Goal: Task Accomplishment & Management: Use online tool/utility

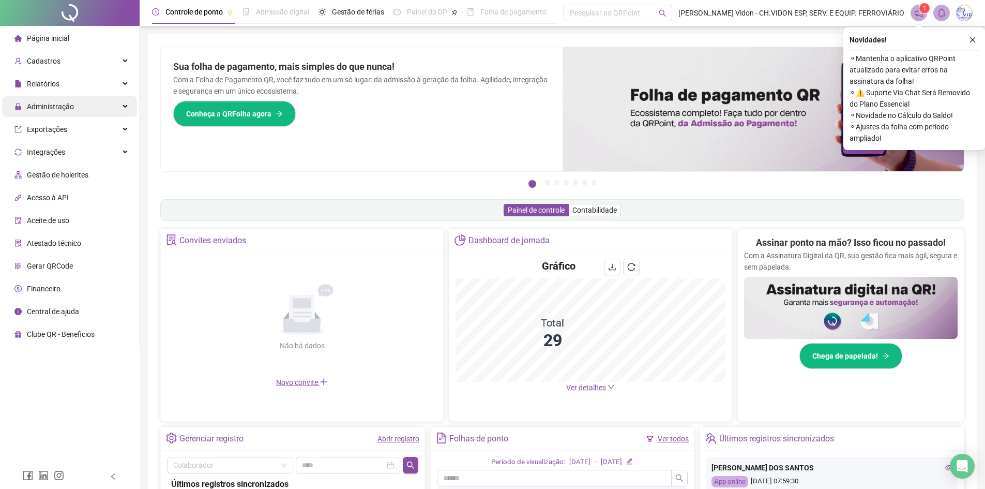
click at [117, 111] on div "Administração" at bounding box center [69, 106] width 135 height 21
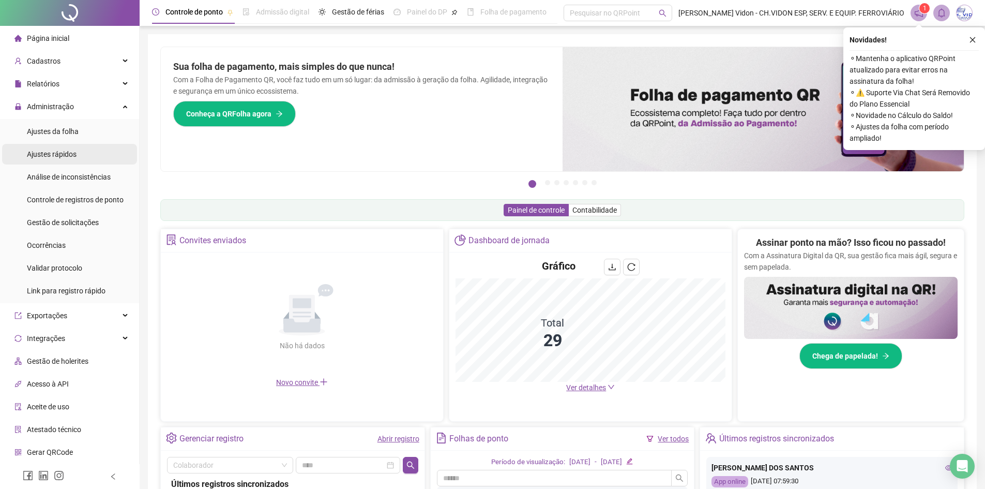
click at [68, 156] on span "Ajustes rápidos" at bounding box center [52, 154] width 50 height 8
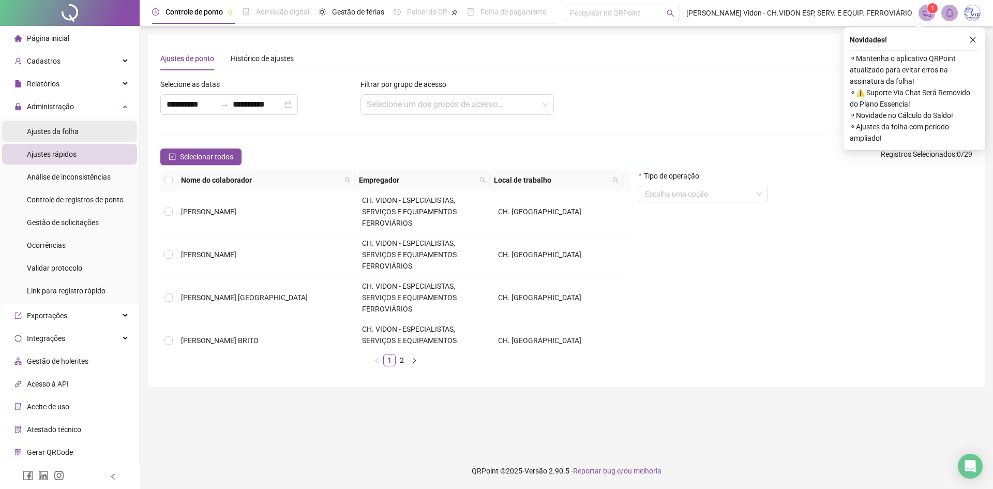
click at [74, 137] on div "Ajustes da folha" at bounding box center [53, 131] width 52 height 21
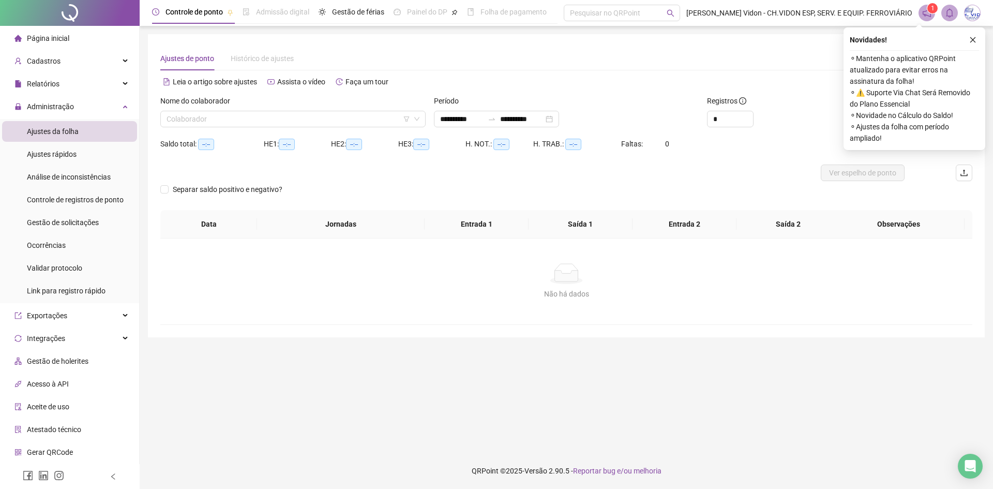
type input "**********"
drag, startPoint x: 327, startPoint y: 126, endPoint x: 322, endPoint y: 125, distance: 5.3
click at [327, 126] on input "search" at bounding box center [289, 119] width 244 height 16
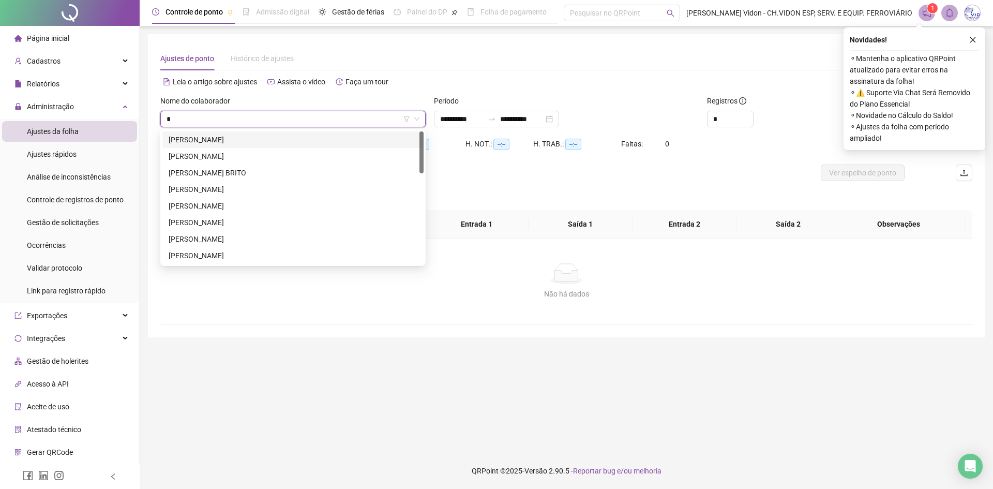
type input "**"
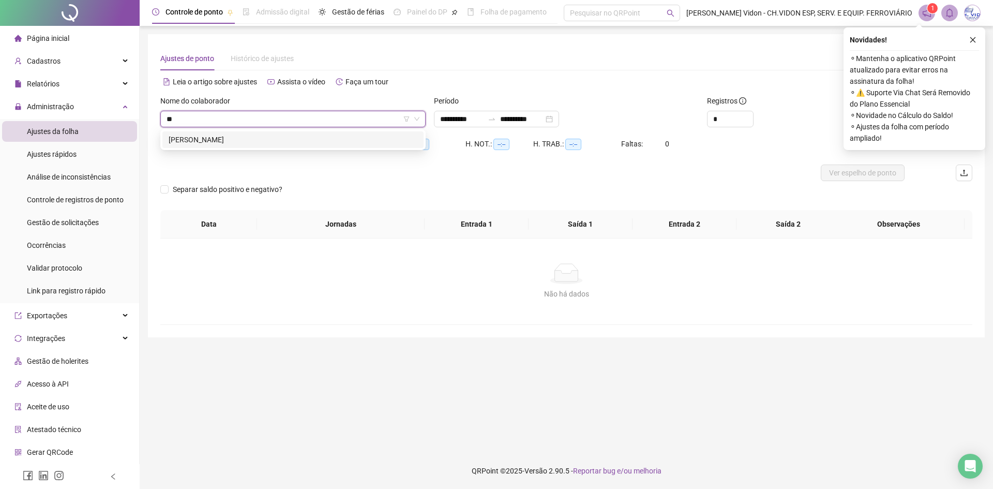
click at [279, 141] on div "[PERSON_NAME]" at bounding box center [293, 139] width 249 height 11
type input "*"
click at [745, 115] on span "Increase Value" at bounding box center [747, 115] width 11 height 9
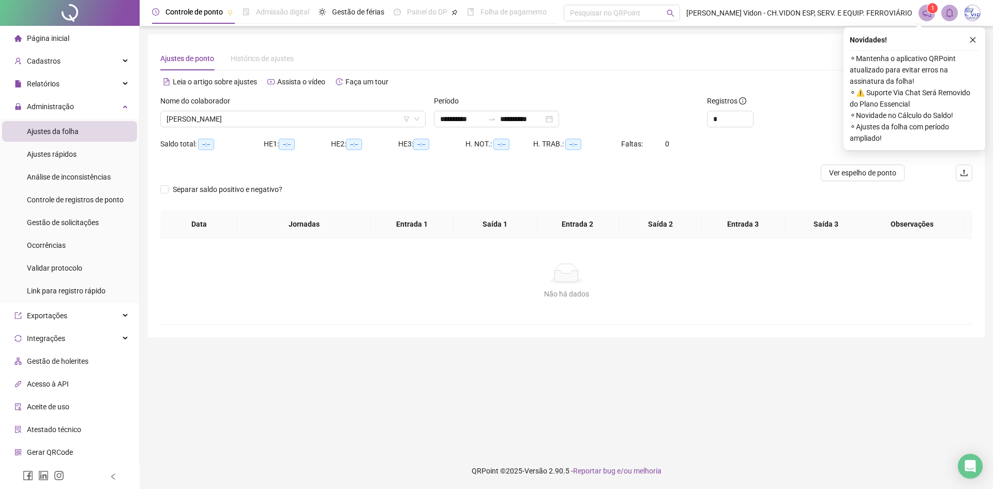
click at [971, 37] on icon "close" at bounding box center [972, 39] width 7 height 7
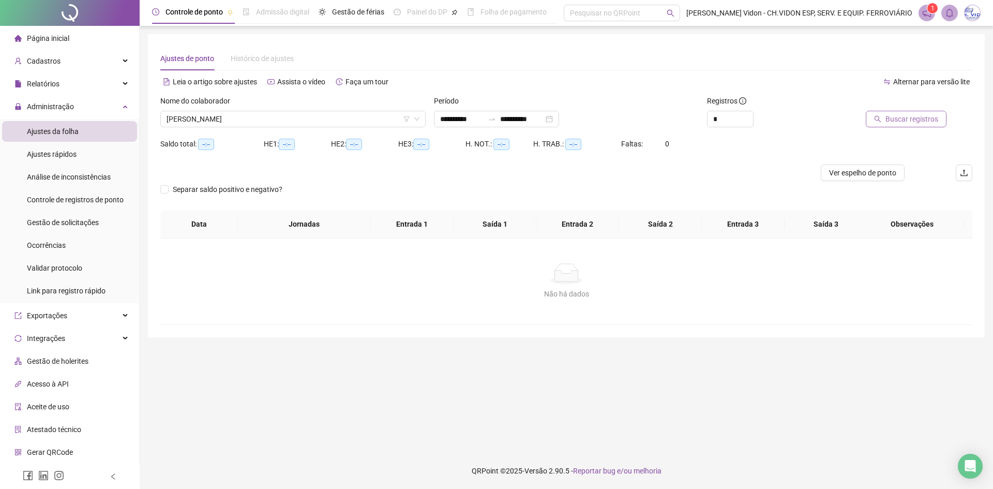
click at [908, 116] on span "Buscar registros" at bounding box center [912, 118] width 53 height 11
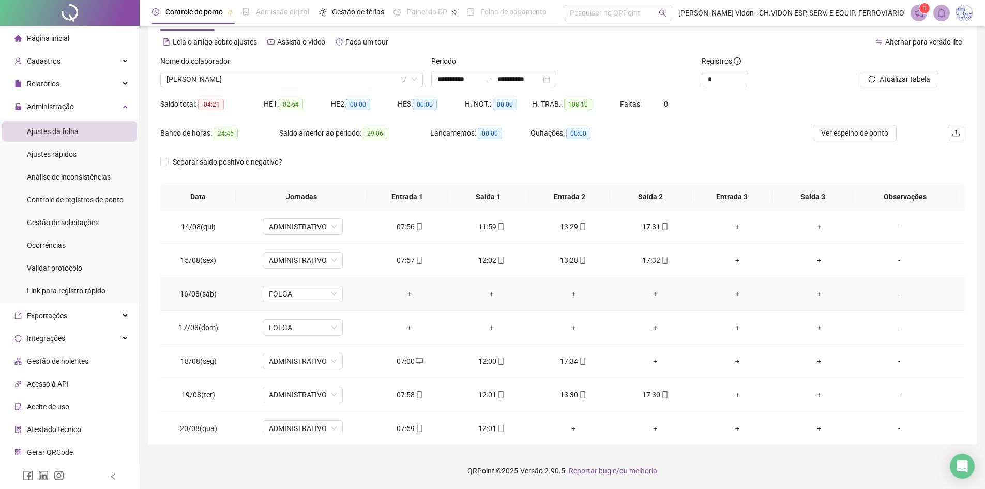
scroll to position [452, 0]
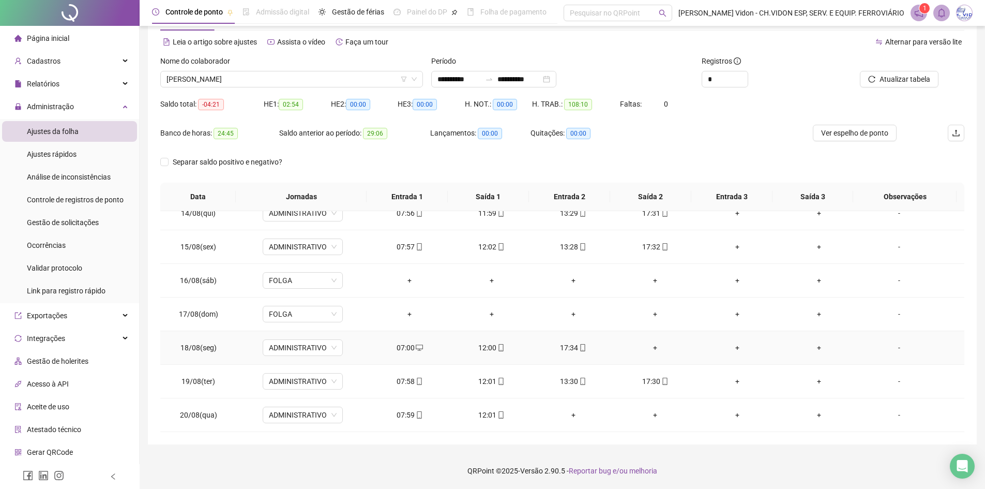
click at [653, 346] on div "+" at bounding box center [655, 347] width 65 height 11
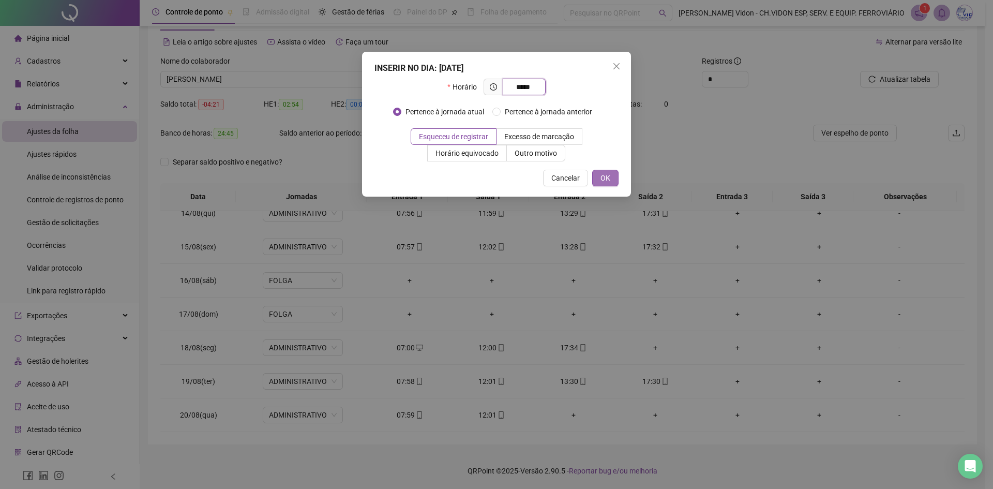
type input "*****"
click at [617, 174] on button "OK" at bounding box center [605, 178] width 26 height 17
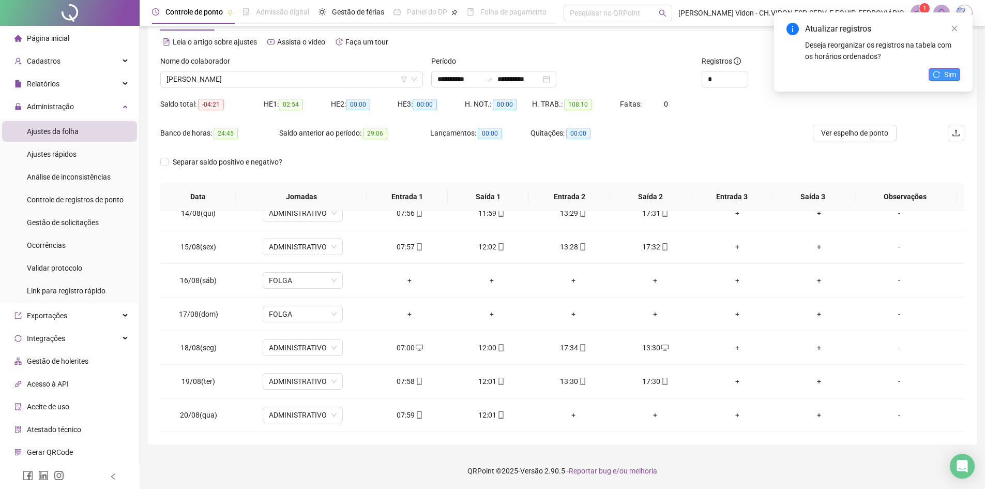
click at [939, 73] on icon "reload" at bounding box center [936, 74] width 7 height 7
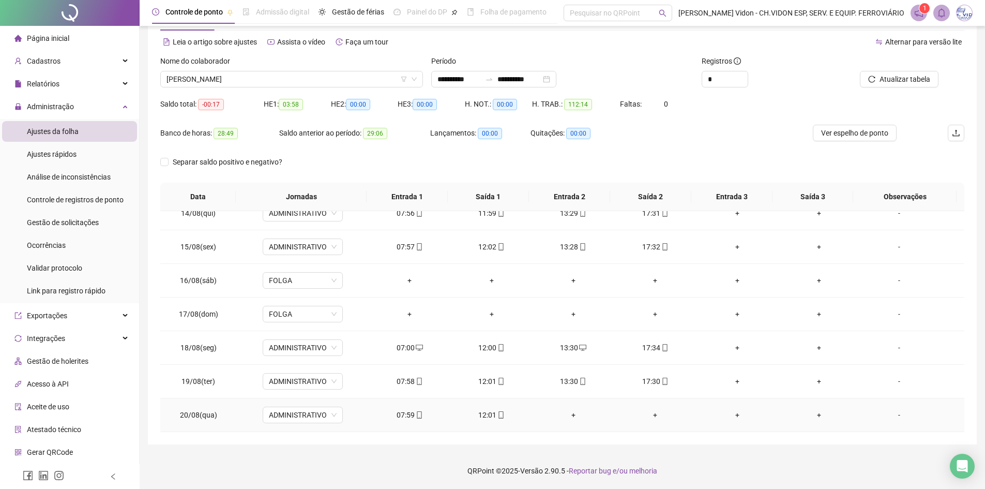
click at [569, 414] on div "+" at bounding box center [573, 414] width 65 height 11
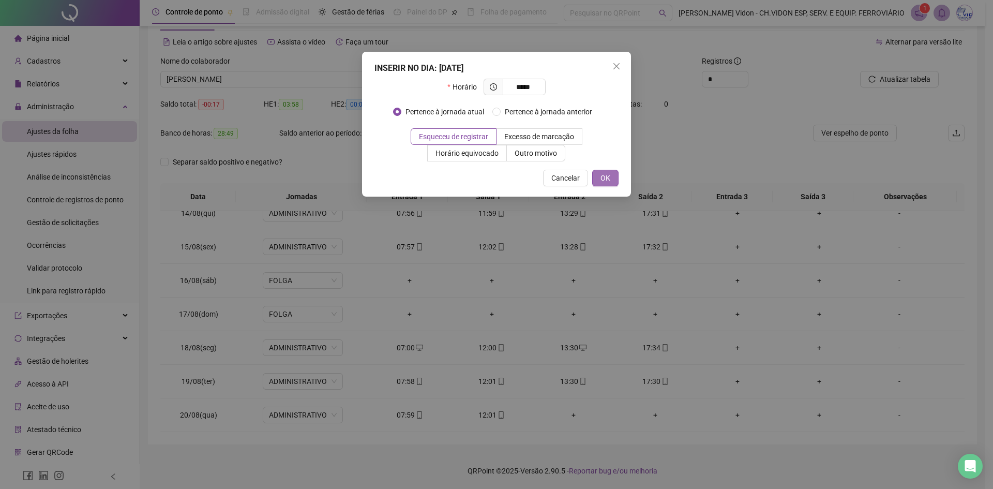
type input "*****"
click at [598, 173] on button "OK" at bounding box center [605, 178] width 26 height 17
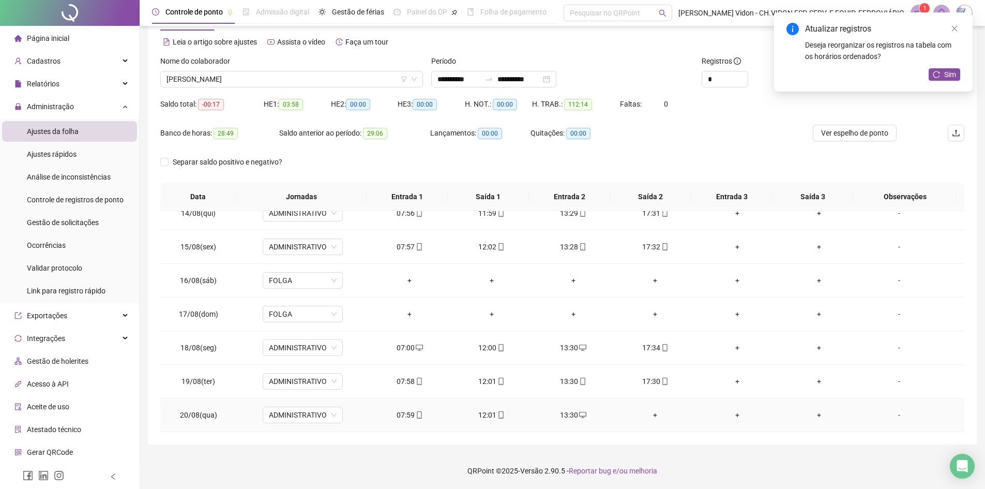
click at [647, 414] on div "+" at bounding box center [655, 414] width 65 height 11
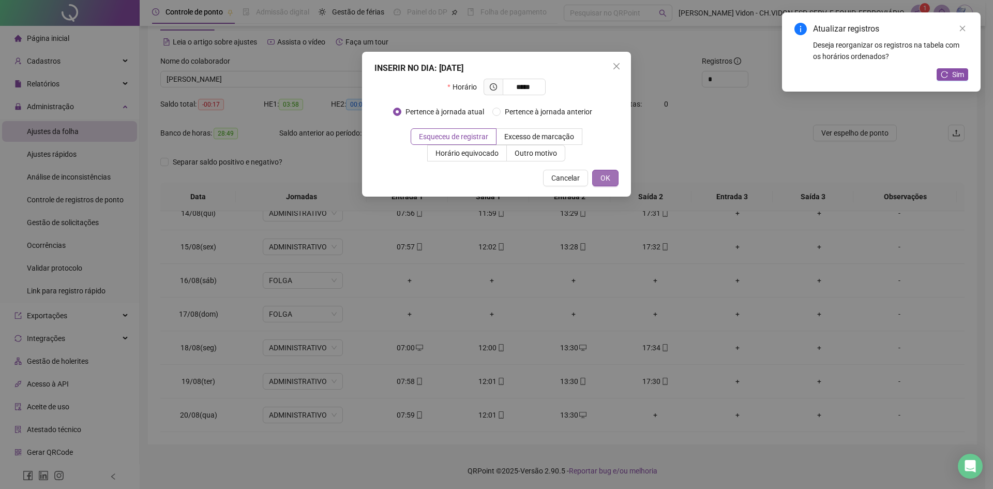
type input "*****"
click at [609, 180] on span "OK" at bounding box center [606, 177] width 10 height 11
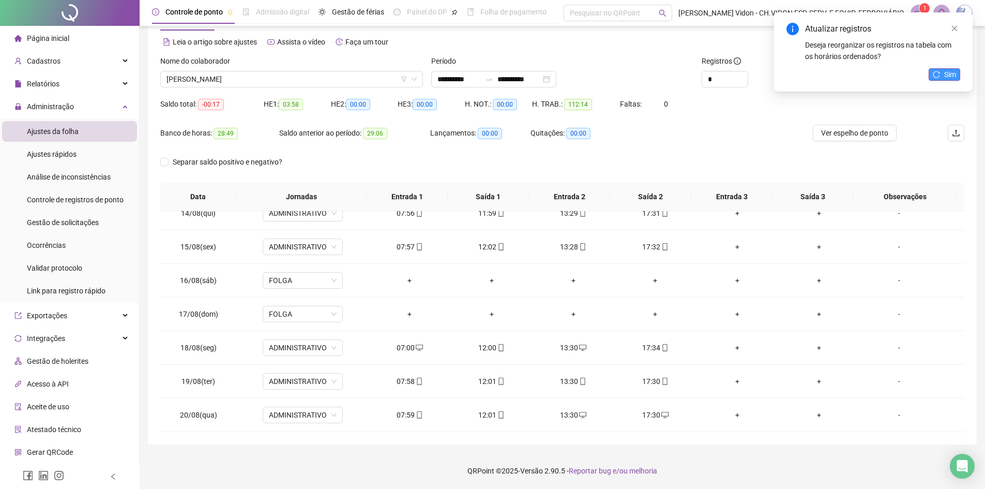
click at [947, 73] on span "Sim" at bounding box center [951, 74] width 12 height 11
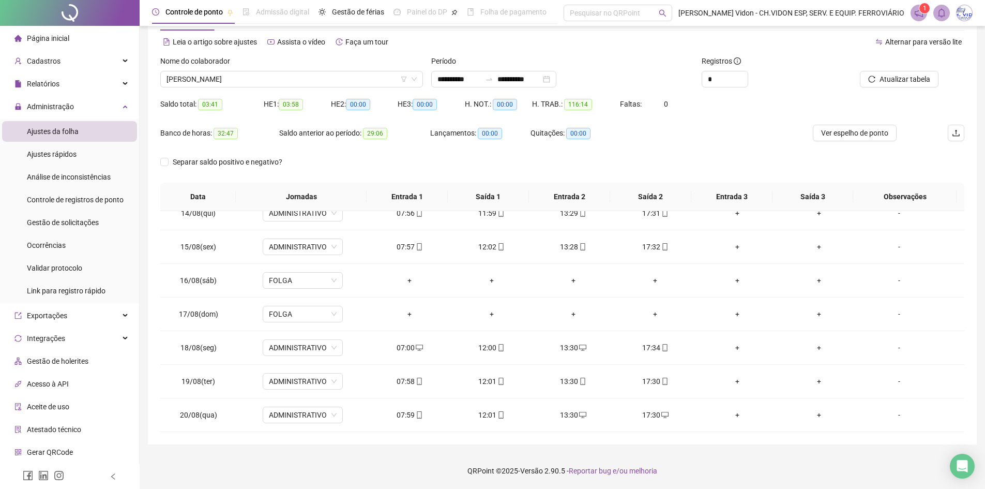
click at [901, 82] on span "Atualizar tabela" at bounding box center [905, 78] width 51 height 11
click at [81, 109] on div "Administração" at bounding box center [69, 106] width 135 height 21
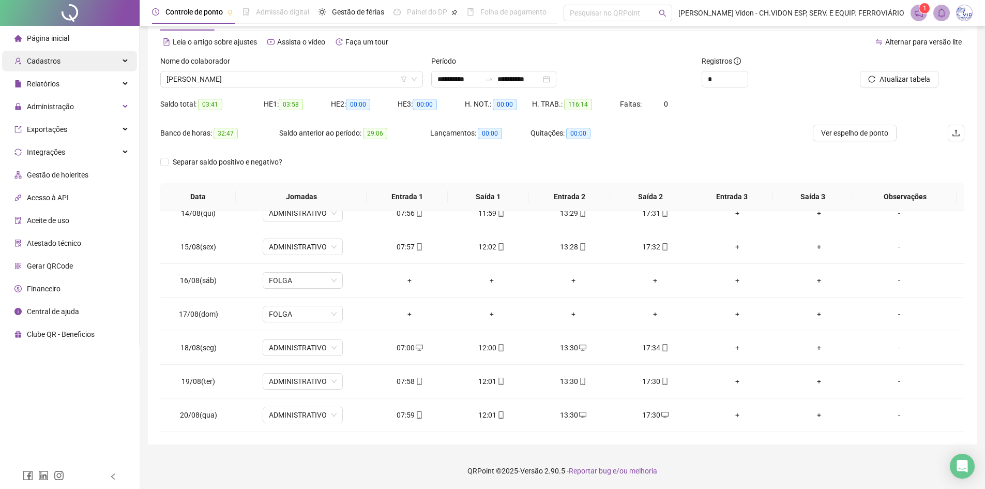
click at [99, 54] on div "Cadastros" at bounding box center [69, 61] width 135 height 21
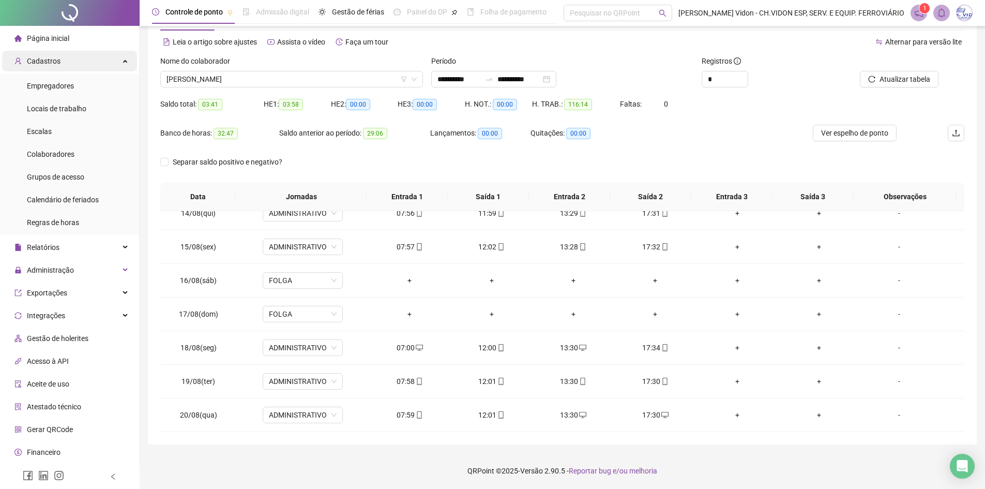
click at [101, 58] on div "Cadastros" at bounding box center [69, 61] width 135 height 21
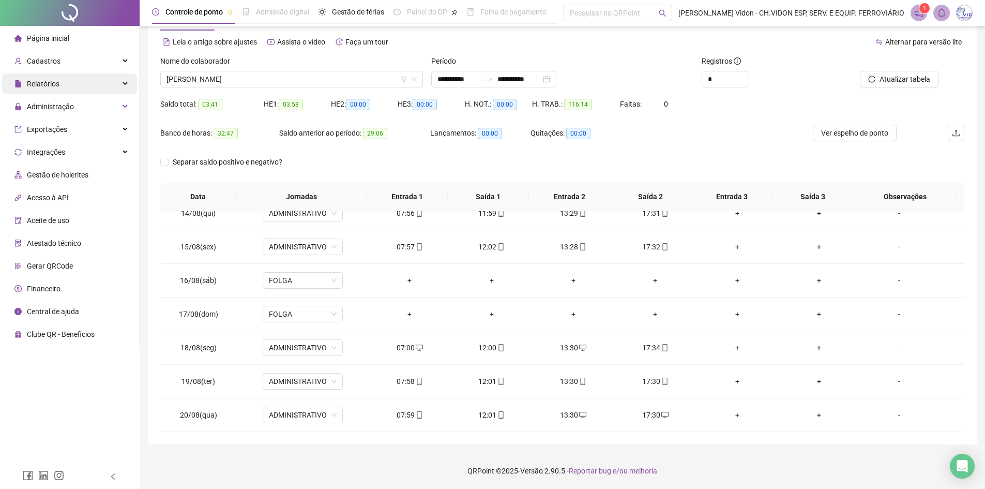
click at [101, 83] on div "Relatórios" at bounding box center [69, 83] width 135 height 21
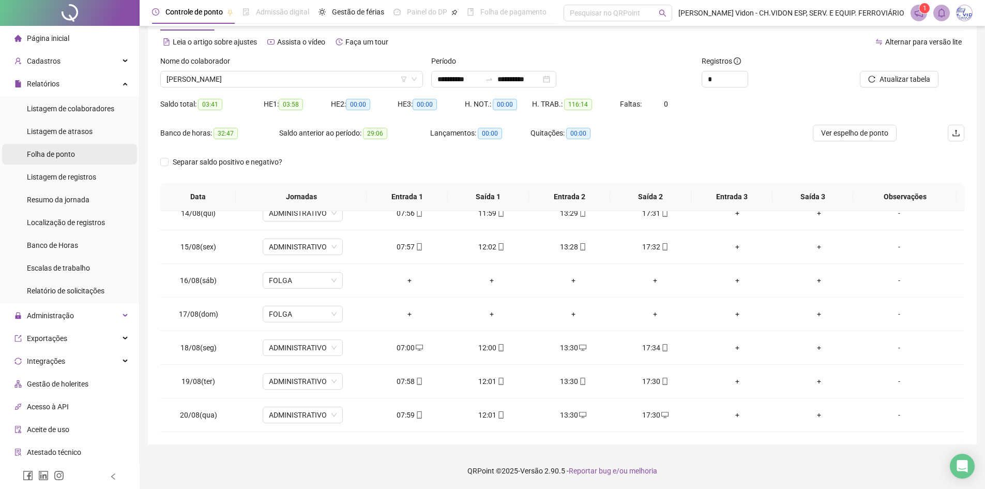
click at [84, 154] on li "Folha de ponto" at bounding box center [69, 154] width 135 height 21
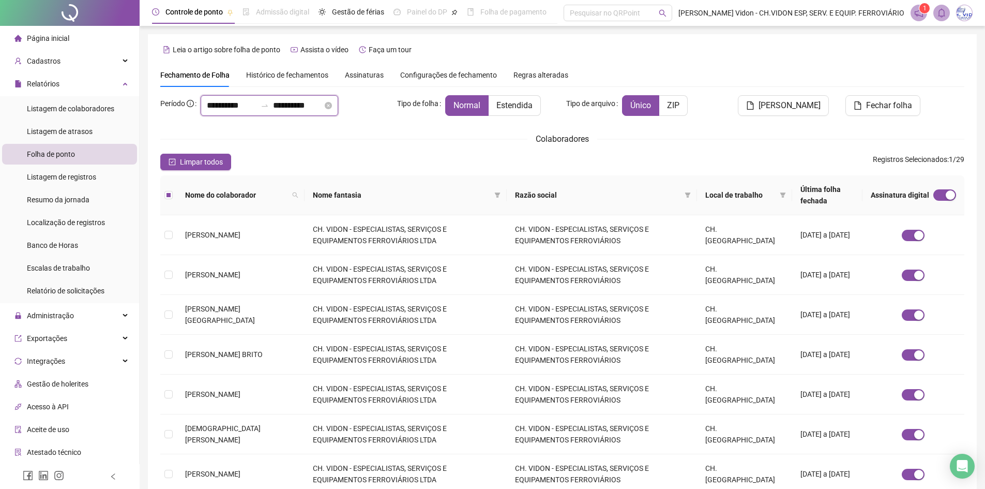
click at [306, 108] on input "**********" at bounding box center [298, 105] width 50 height 12
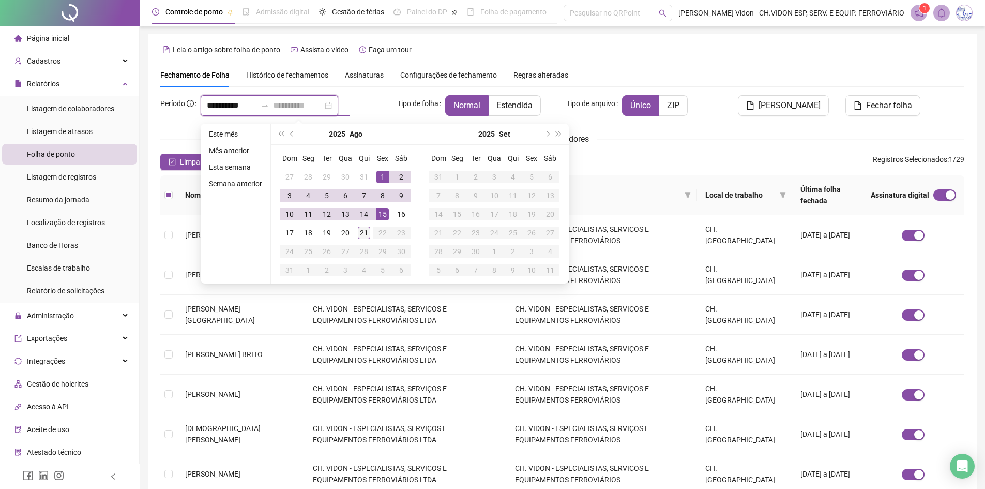
type input "**********"
click at [358, 238] on div "21" at bounding box center [364, 233] width 12 height 12
click at [816, 109] on span "[PERSON_NAME]" at bounding box center [790, 105] width 62 height 12
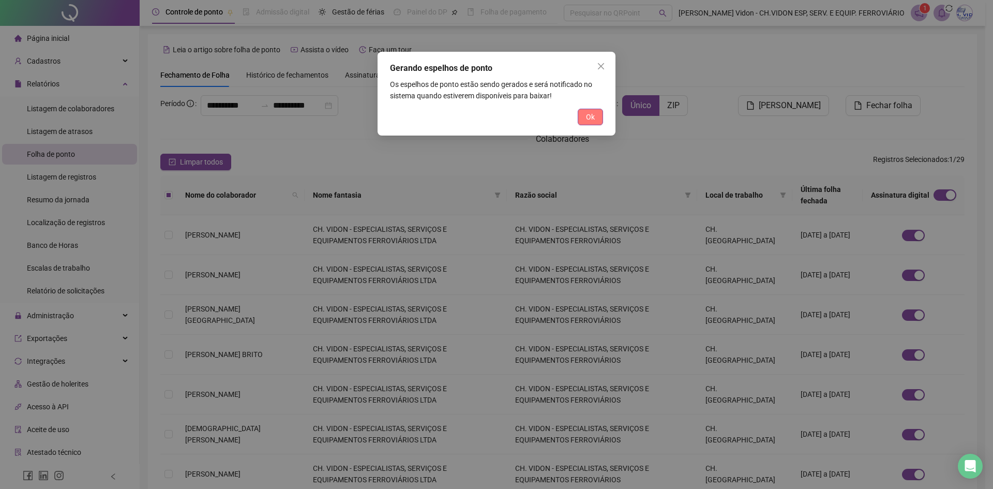
click at [588, 114] on span "Ok" at bounding box center [590, 116] width 9 height 11
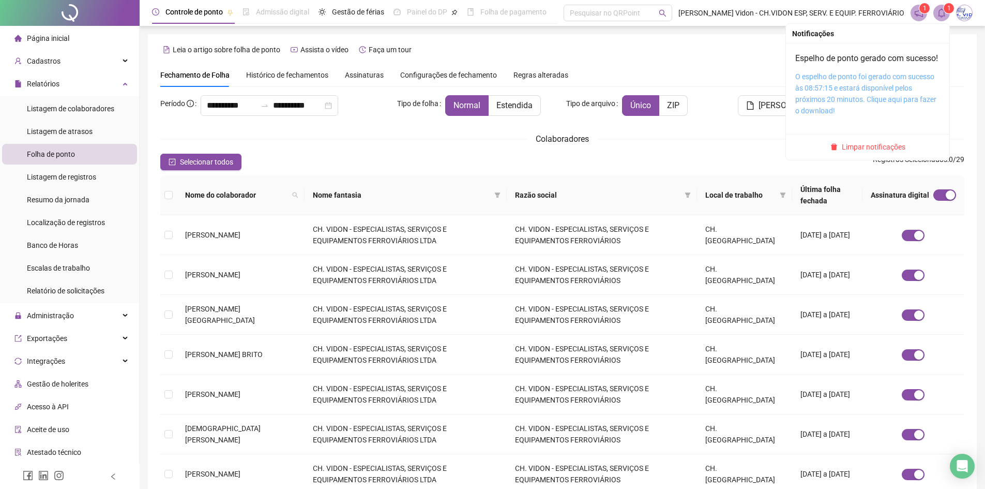
click at [872, 93] on link "O espelho de ponto foi gerado com sucesso às 08:57:15 e estará disponível pelos…" at bounding box center [866, 93] width 141 height 42
click at [881, 89] on link "O espelho de ponto foi gerado com sucesso às 08:57:15 e estará disponível pelos…" at bounding box center [866, 93] width 141 height 42
